Goal: Transaction & Acquisition: Purchase product/service

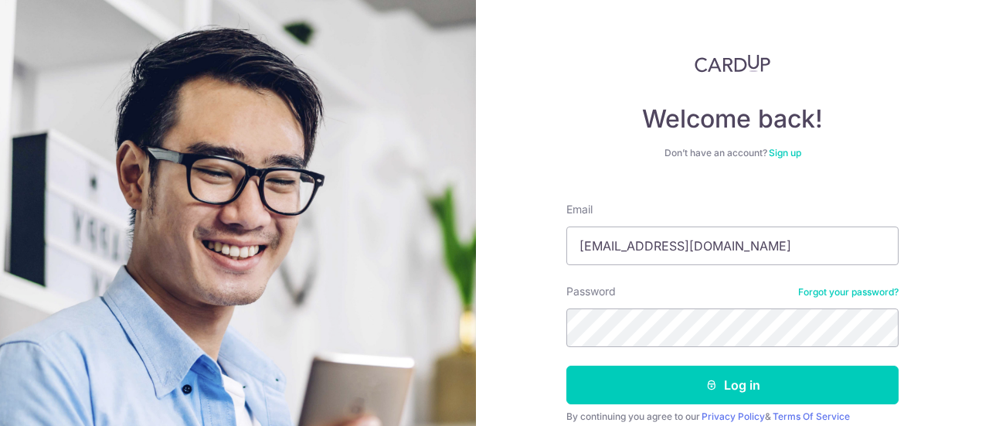
click at [566, 366] on button "Log in" at bounding box center [732, 385] width 332 height 39
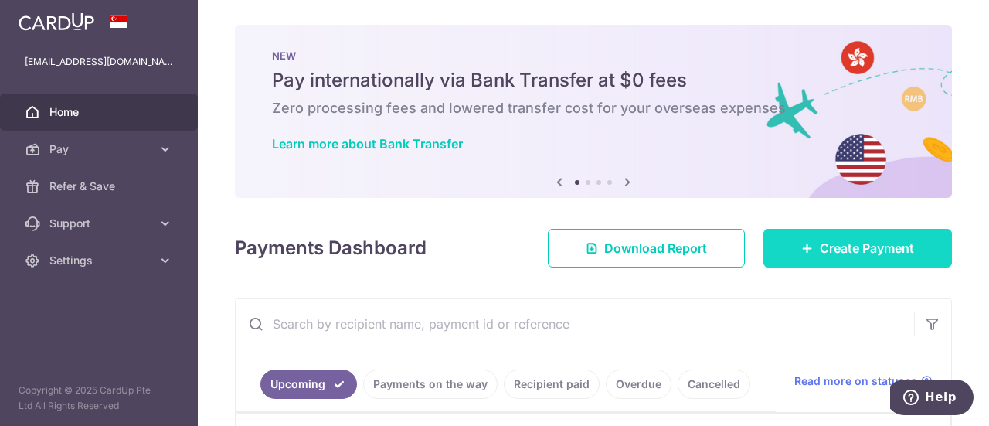
click at [862, 245] on span "Create Payment" at bounding box center [867, 248] width 94 height 19
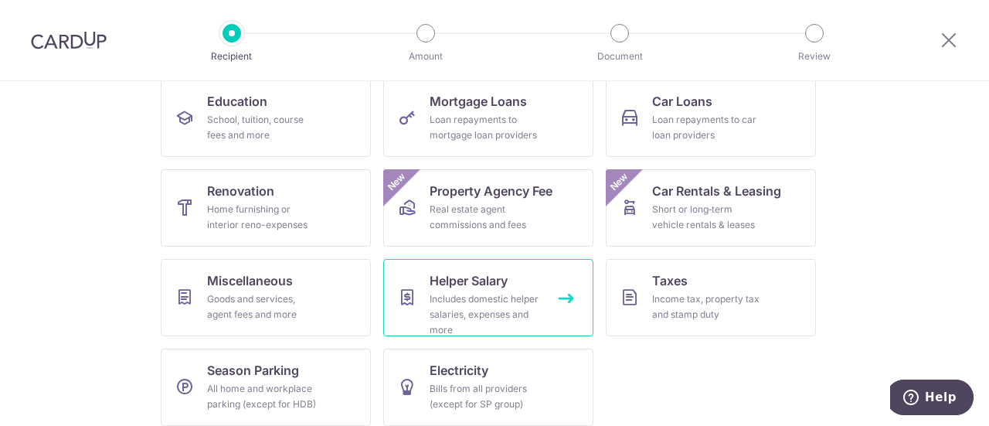
scroll to position [264, 0]
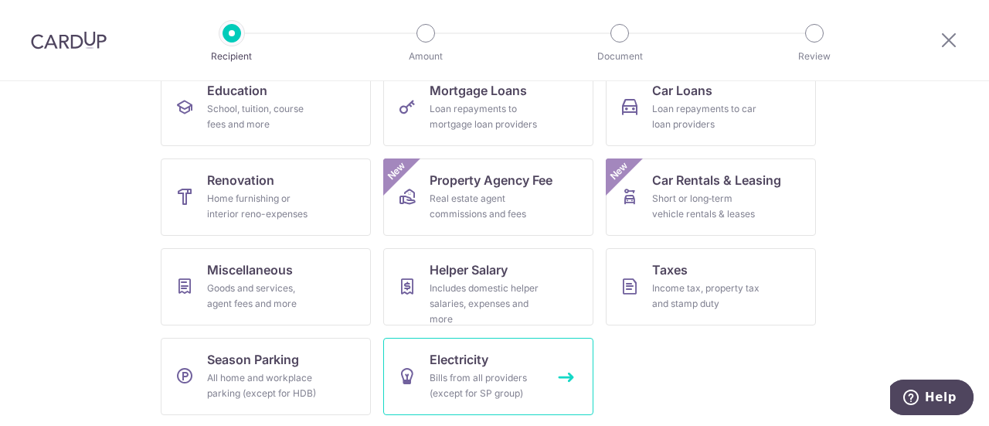
click at [478, 359] on span "Electricity" at bounding box center [459, 359] width 59 height 19
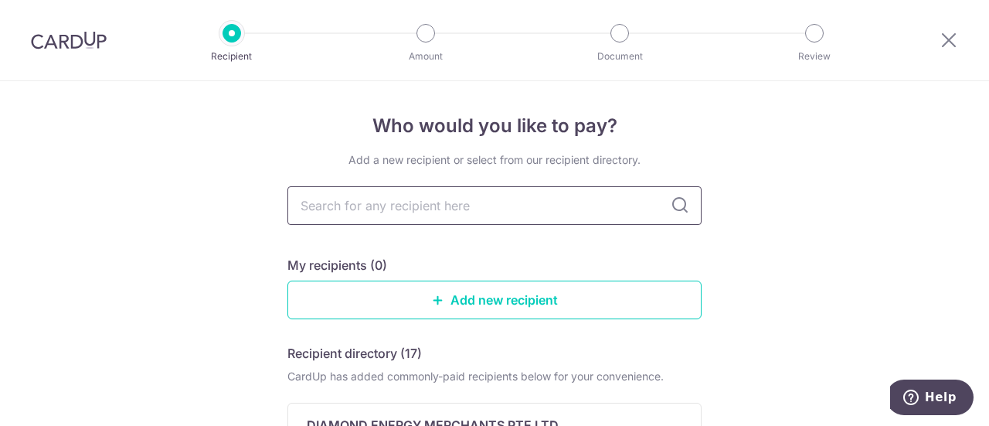
click at [557, 199] on input "text" at bounding box center [494, 205] width 414 height 39
type input "seno"
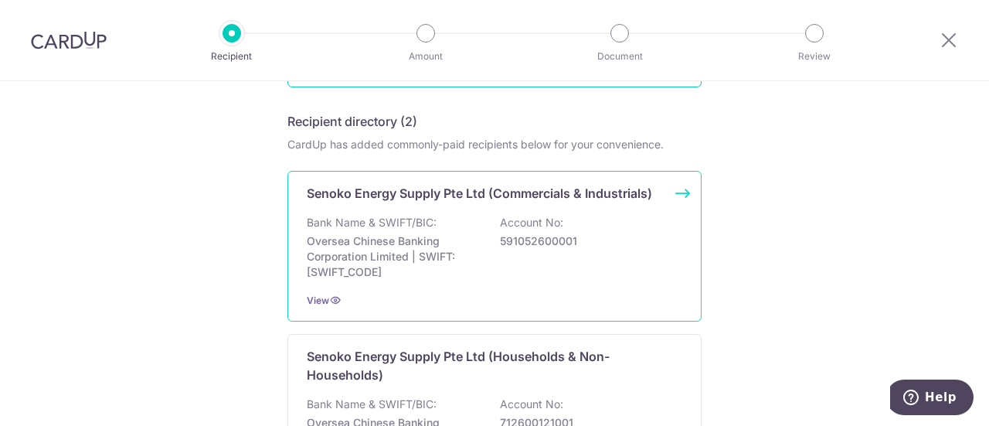
scroll to position [309, 0]
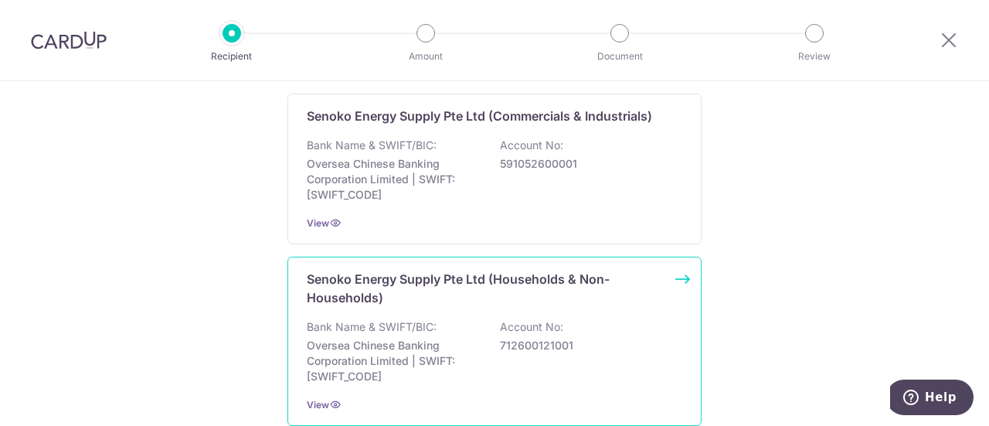
click at [578, 332] on div "Bank Name & SWIFT/BIC: Oversea Chinese Banking Corporation Limited | SWIFT: OCB…" at bounding box center [495, 351] width 376 height 65
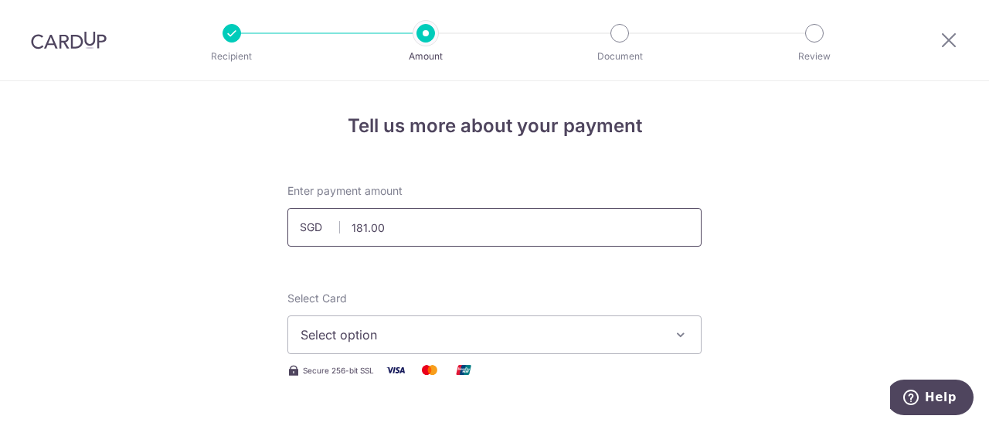
click at [440, 234] on input "181.00" at bounding box center [494, 227] width 414 height 39
type input "181.45"
click at [351, 331] on span "Select option" at bounding box center [481, 334] width 360 height 19
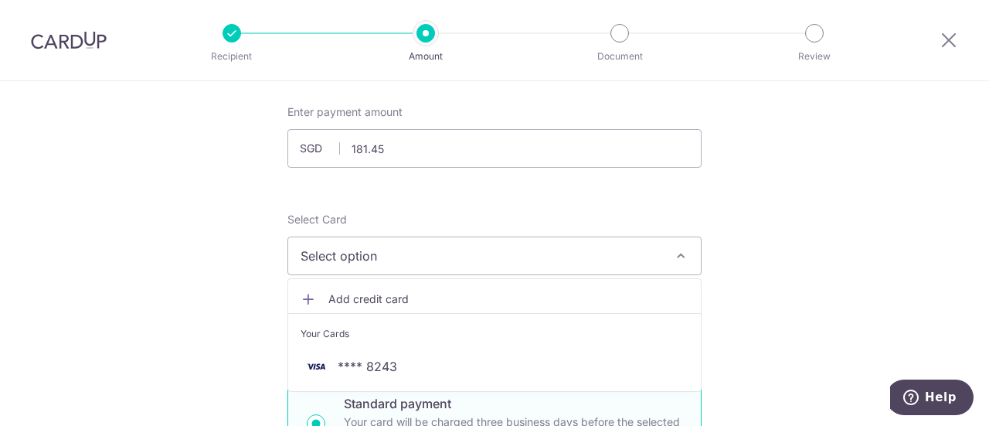
scroll to position [232, 0]
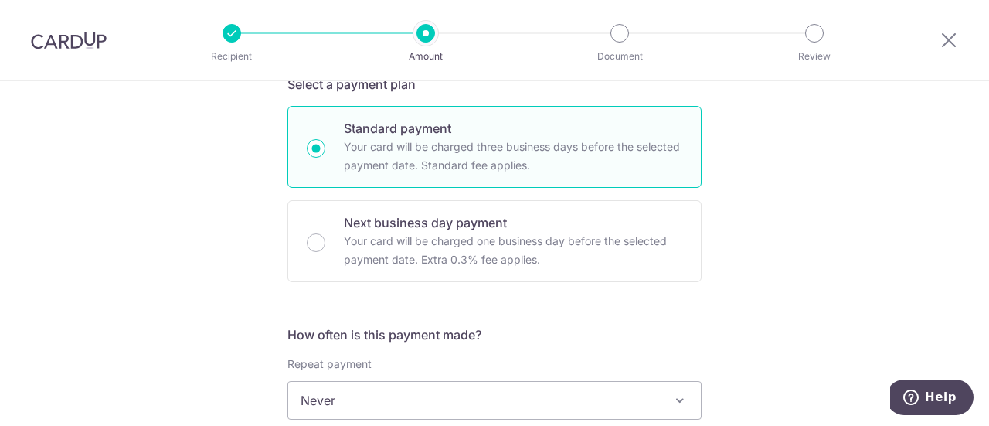
scroll to position [464, 0]
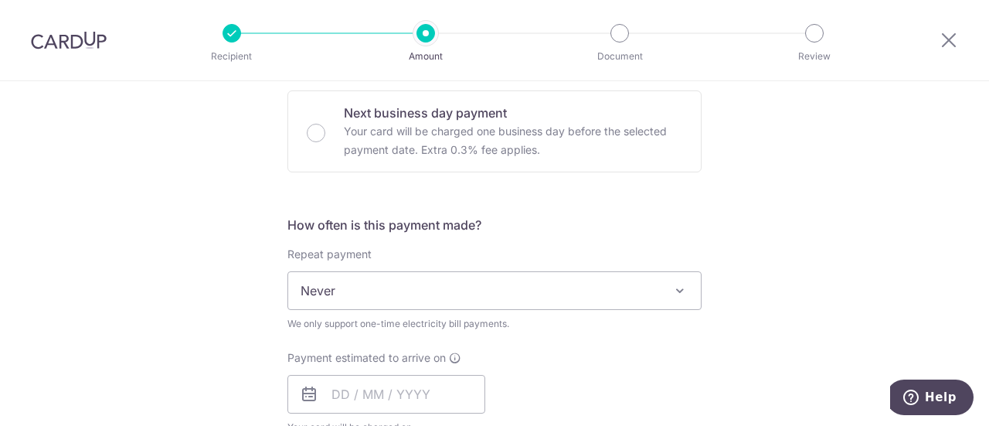
drag, startPoint x: 417, startPoint y: 281, endPoint x: 440, endPoint y: 279, distance: 22.5
click at [417, 281] on span "Never" at bounding box center [494, 290] width 413 height 37
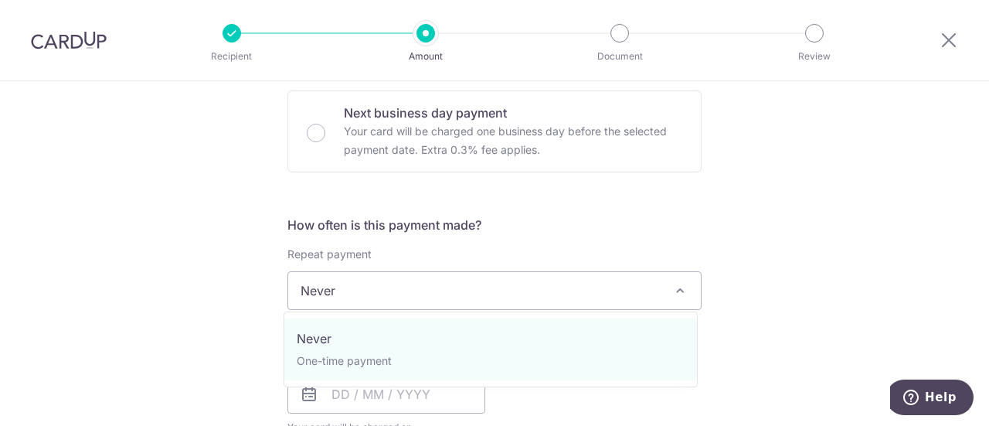
click at [777, 241] on div "Tell us more about your payment Enter payment amount SGD 181.45 181.45 Select C…" at bounding box center [494, 327] width 989 height 1420
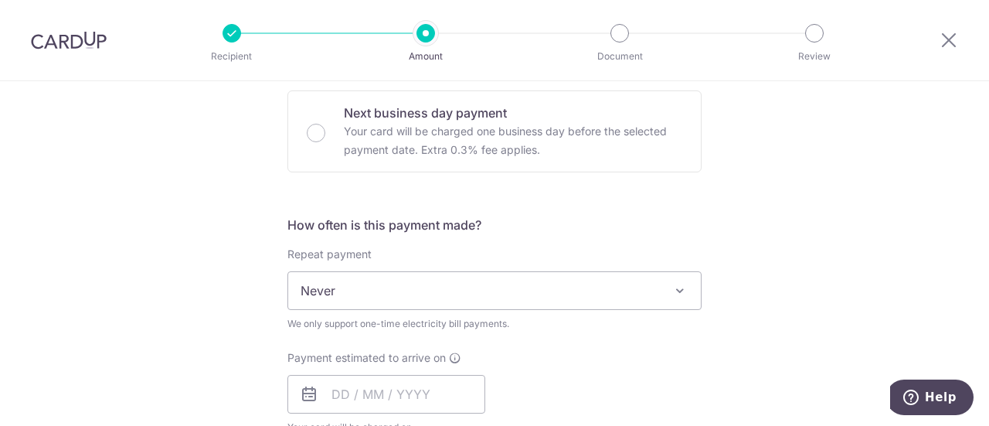
click at [557, 296] on span "Never" at bounding box center [494, 290] width 413 height 37
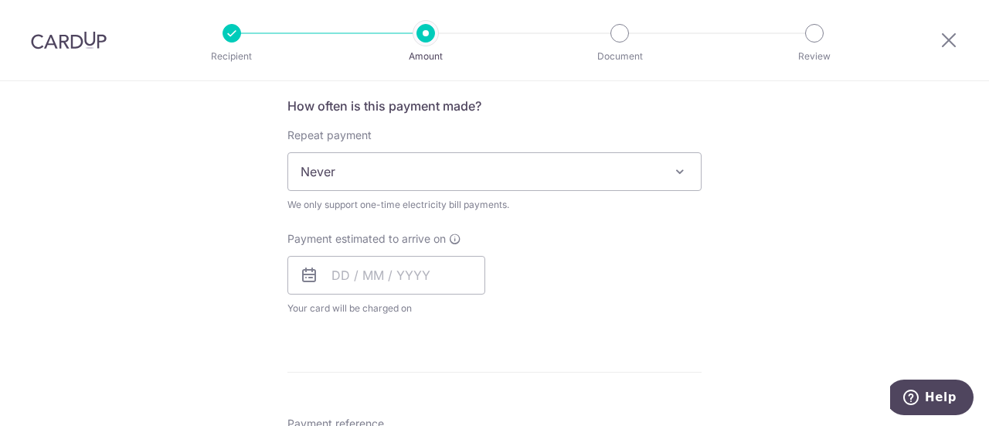
scroll to position [618, 0]
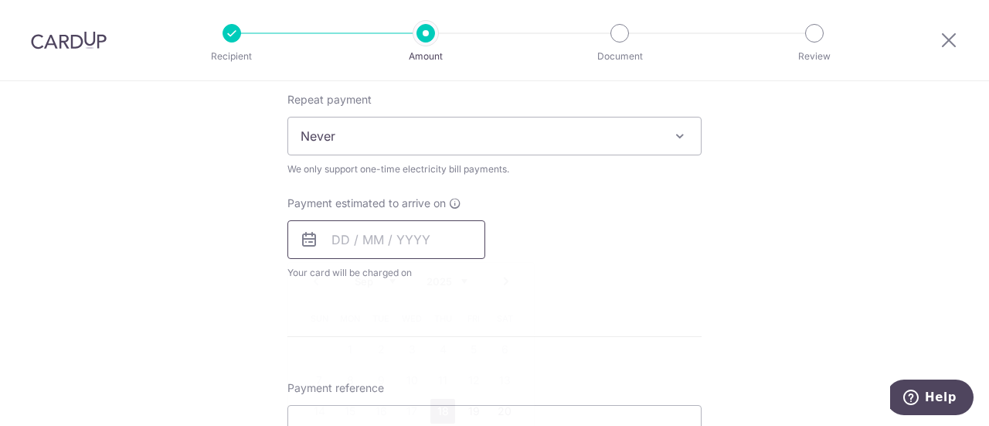
click at [346, 233] on input "text" at bounding box center [386, 239] width 198 height 39
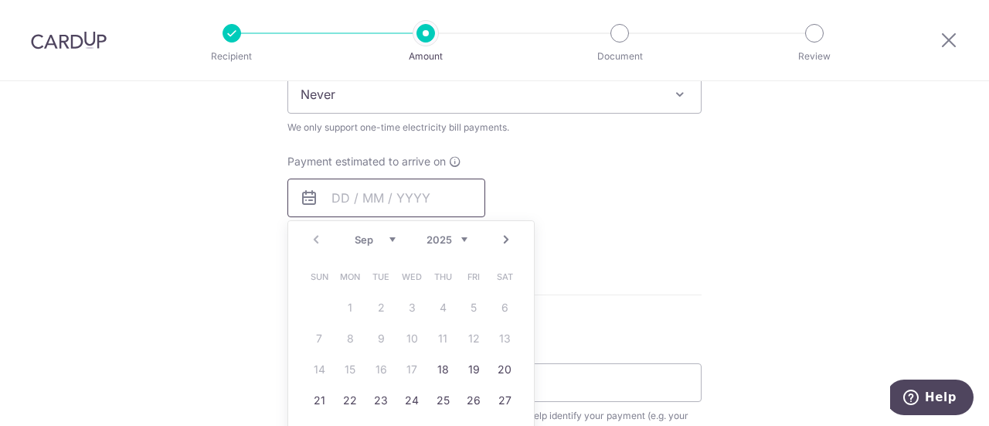
scroll to position [695, 0]
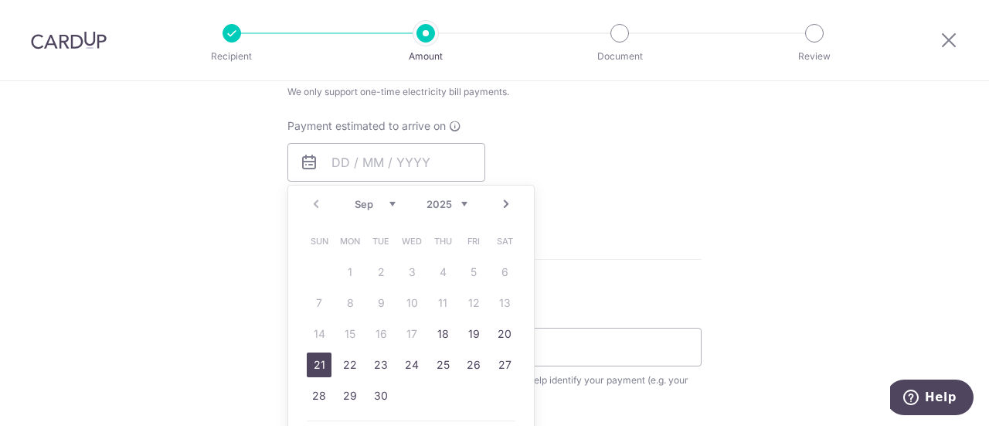
click at [311, 366] on link "21" at bounding box center [319, 364] width 25 height 25
type input "21/09/2025"
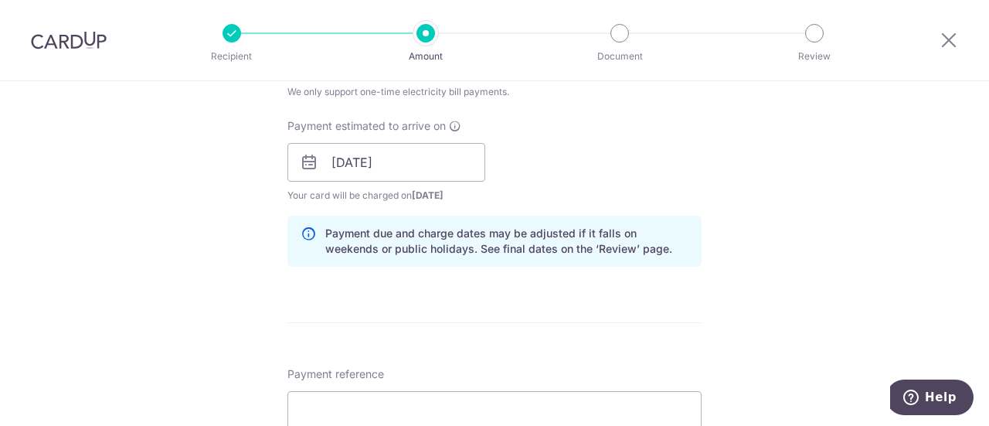
click at [512, 296] on form "Enter payment amount SGD 181.45 181.45 Select Card Select option Add credit car…" at bounding box center [494, 142] width 414 height 1308
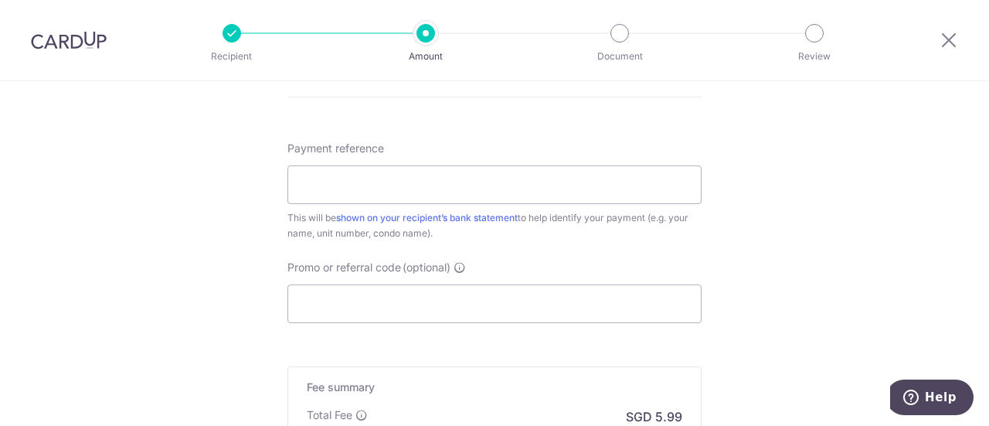
scroll to position [927, 0]
